Goal: Information Seeking & Learning: Learn about a topic

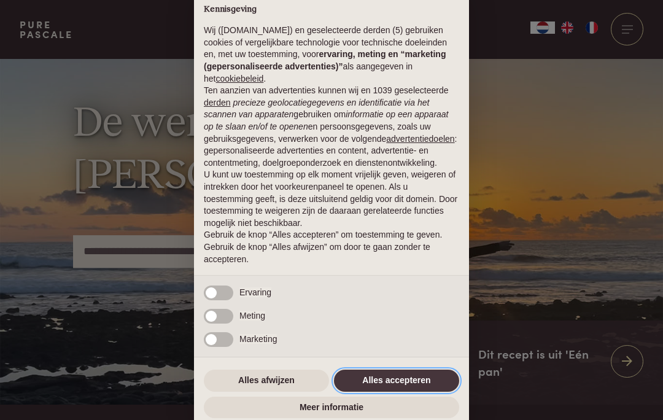
click at [386, 379] on button "Alles accepteren" at bounding box center [396, 381] width 125 height 22
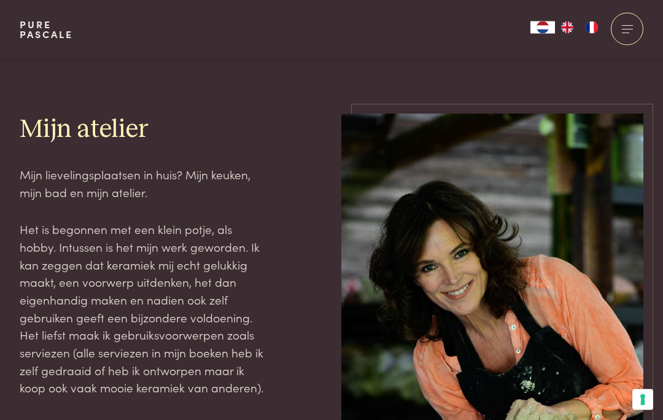
scroll to position [1669, 0]
click at [596, 49] on link "Bekijk alle recepten" at bounding box center [554, 29] width 179 height 39
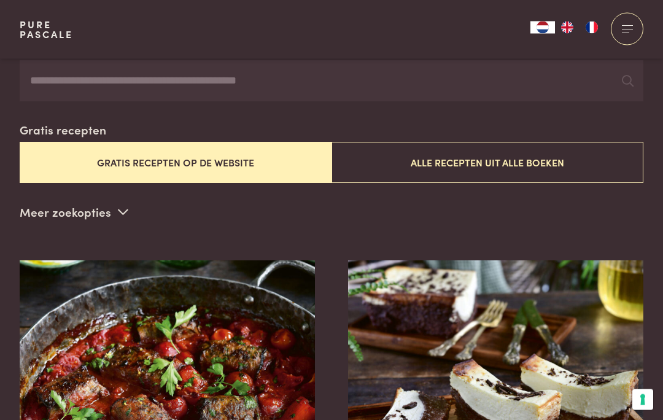
scroll to position [278, 0]
click at [275, 157] on button "Gratis recepten op de website" at bounding box center [176, 162] width 312 height 41
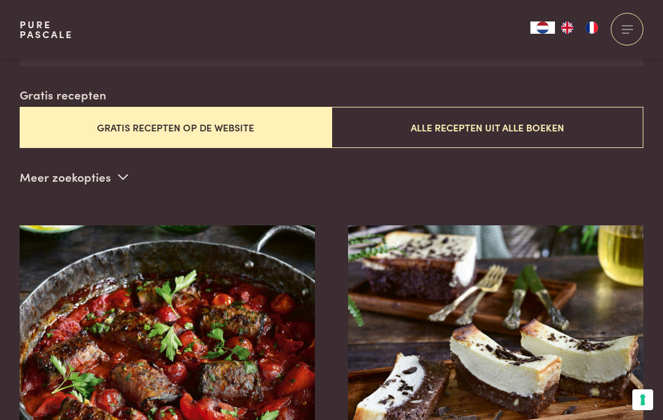
scroll to position [314, 0]
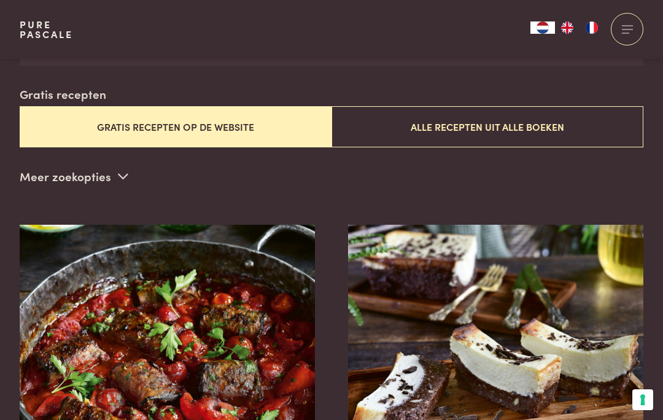
click at [227, 117] on button "Gratis recepten op de website" at bounding box center [176, 126] width 312 height 41
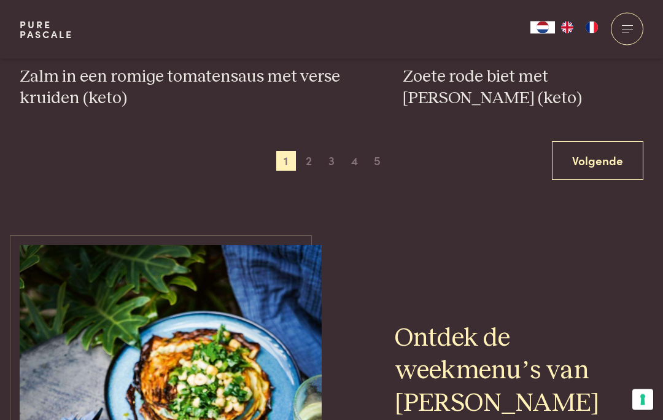
scroll to position [2418, 0]
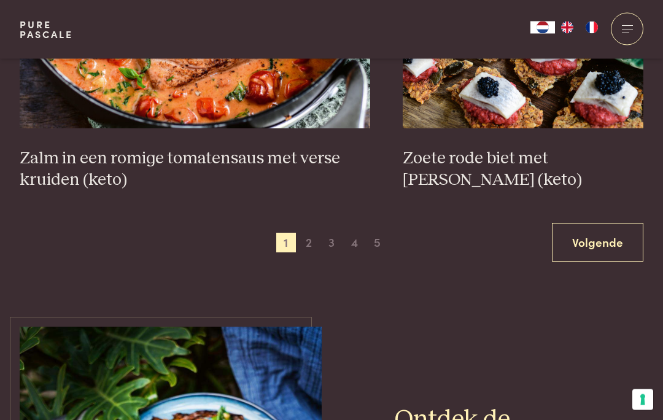
click at [309, 233] on span "2" at bounding box center [309, 243] width 20 height 20
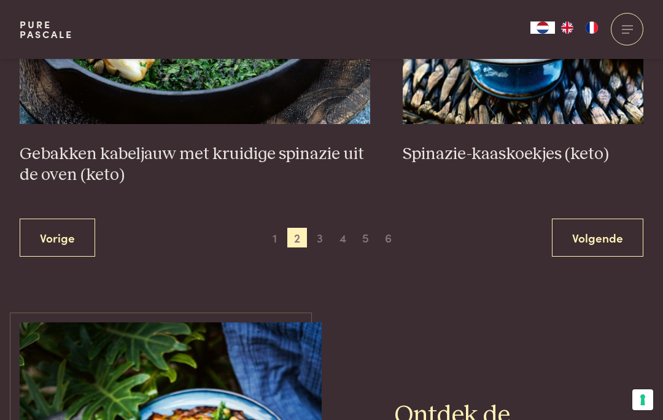
scroll to position [2300, 0]
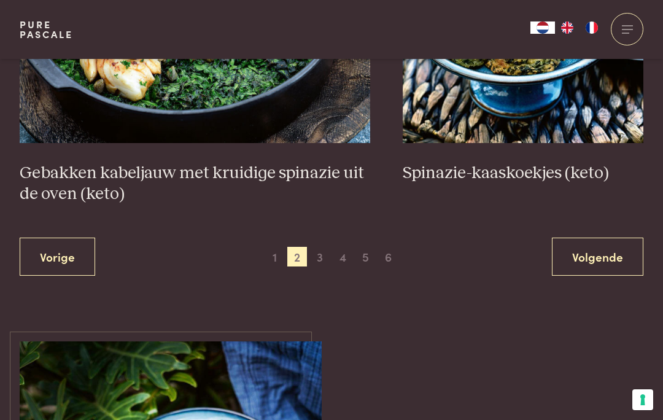
click at [587, 249] on link "Volgende" at bounding box center [598, 257] width 92 height 39
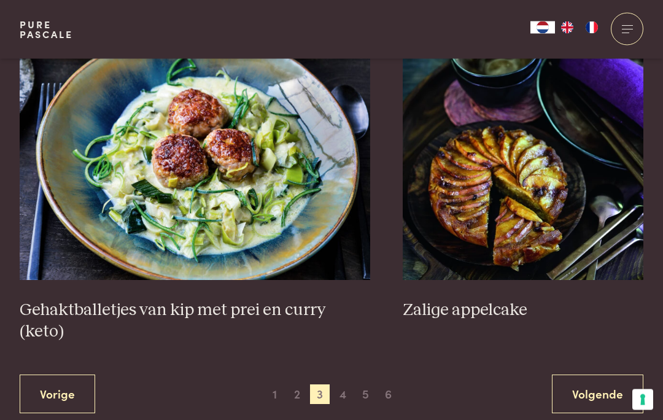
scroll to position [2227, 0]
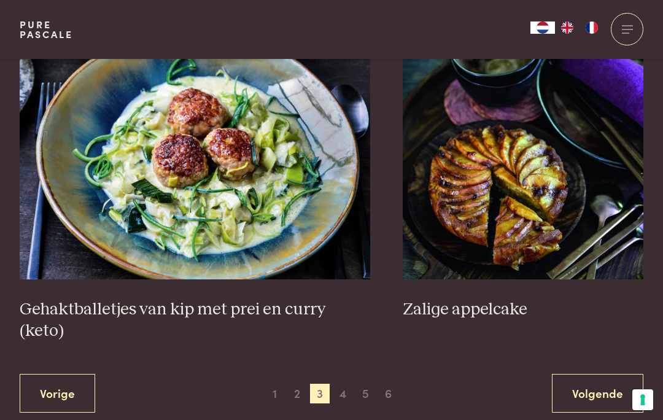
click at [344, 384] on span "4" at bounding box center [344, 394] width 20 height 20
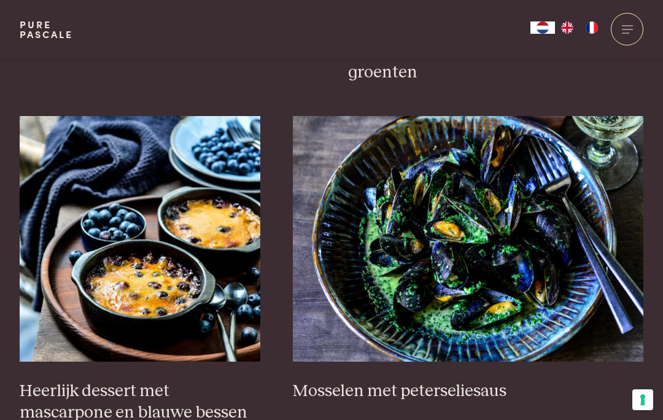
scroll to position [770, 0]
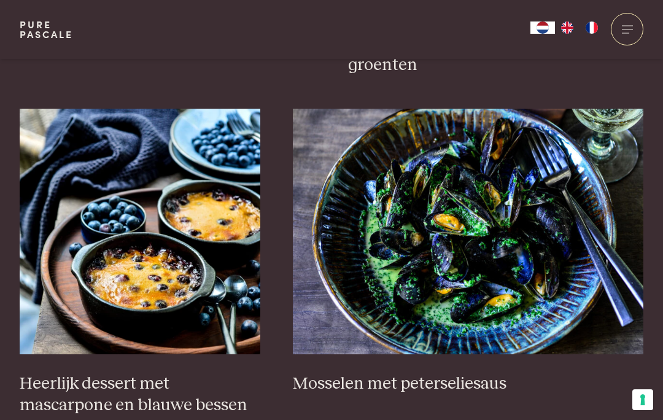
click at [471, 304] on img at bounding box center [468, 232] width 351 height 246
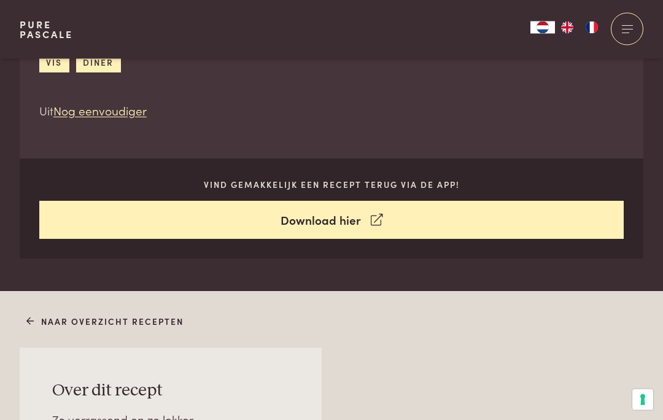
scroll to position [498, 0]
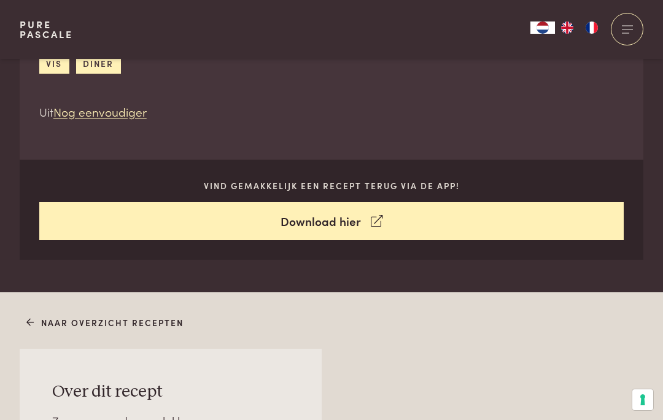
click at [137, 390] on h3 "Over dit recept" at bounding box center [170, 391] width 237 height 21
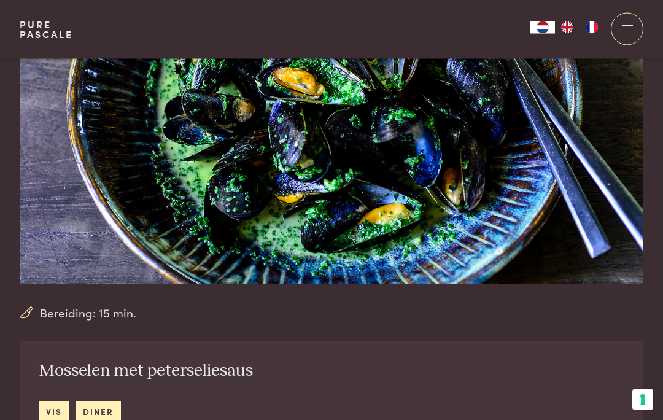
scroll to position [149, 0]
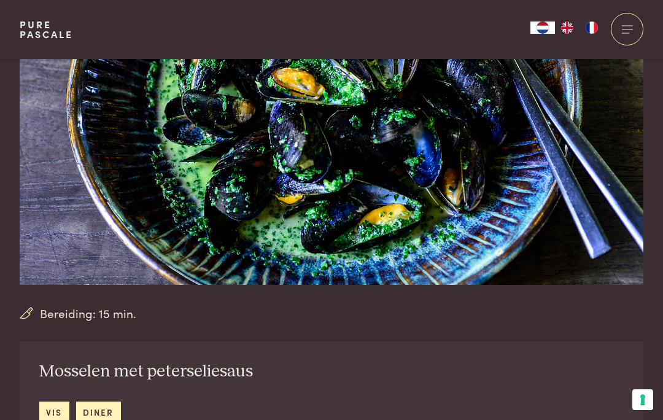
click at [107, 413] on link "diner" at bounding box center [98, 412] width 45 height 20
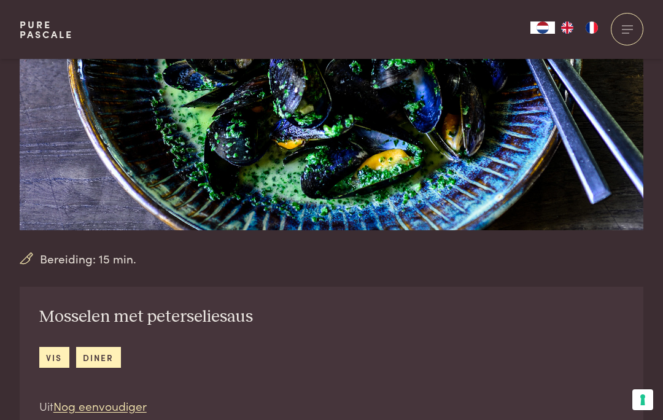
click at [222, 318] on h2 "Mosselen met peterseliesaus" at bounding box center [146, 317] width 214 height 21
click at [163, 321] on h2 "Mosselen met peterseliesaus" at bounding box center [146, 317] width 214 height 21
click at [176, 318] on h2 "Mosselen met peterseliesaus" at bounding box center [146, 317] width 214 height 21
click at [208, 324] on h2 "Mosselen met peterseliesaus" at bounding box center [146, 317] width 214 height 21
click at [203, 319] on h2 "Mosselen met peterseliesaus" at bounding box center [146, 317] width 214 height 21
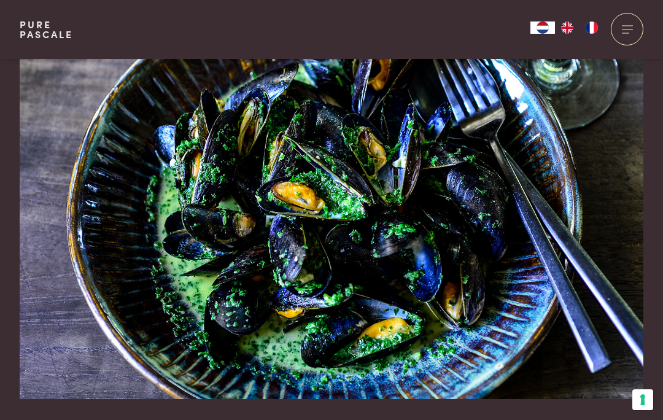
scroll to position [0, 0]
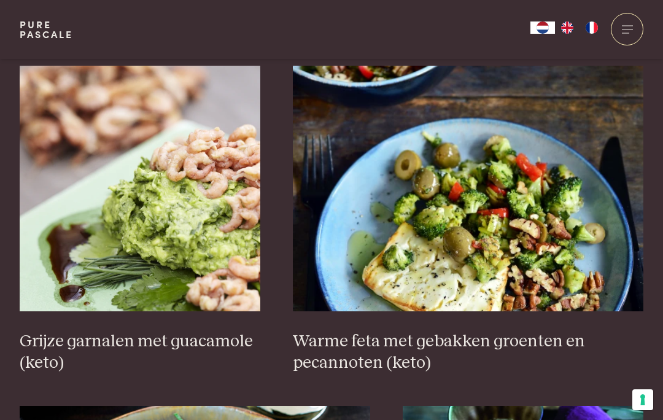
scroll to position [2138, 0]
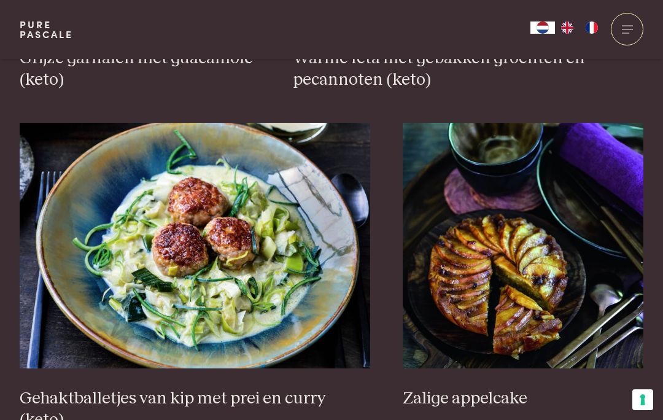
scroll to position [2142, 0]
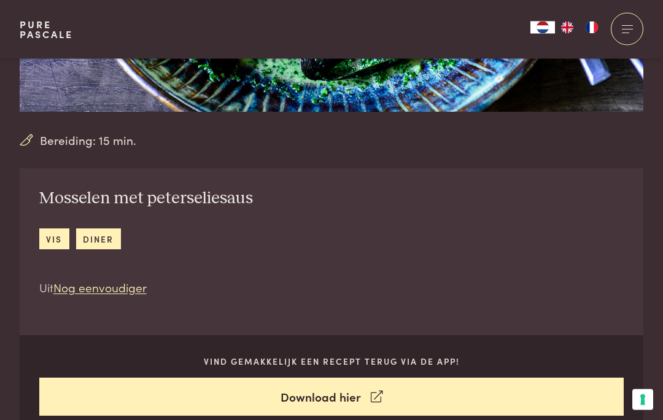
scroll to position [322, 0]
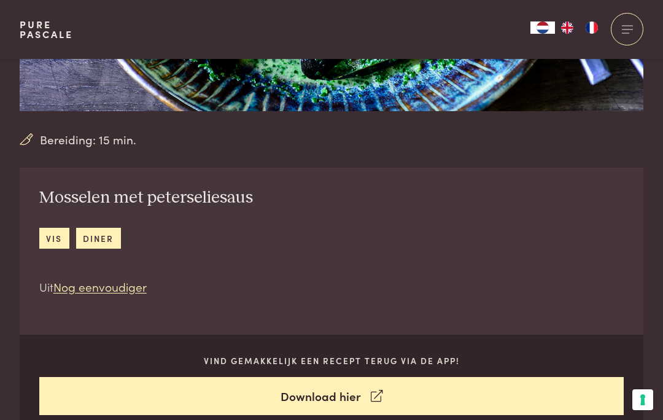
click at [412, 395] on link "Download hier" at bounding box center [331, 396] width 585 height 39
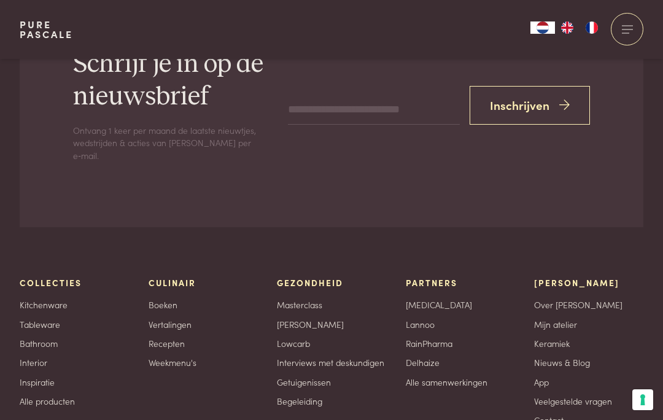
scroll to position [1837, 0]
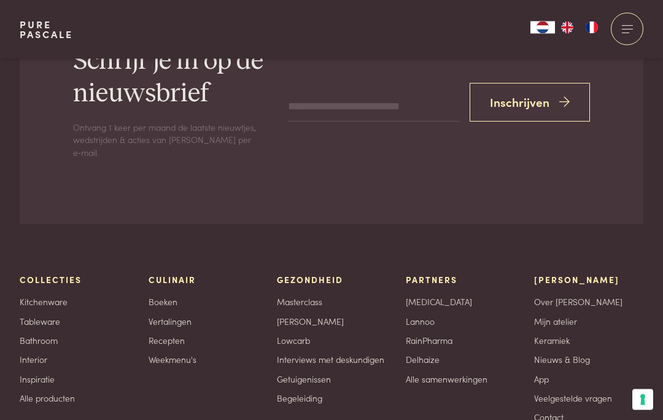
click at [543, 373] on link "App" at bounding box center [541, 379] width 15 height 13
